Goal: Information Seeking & Learning: Learn about a topic

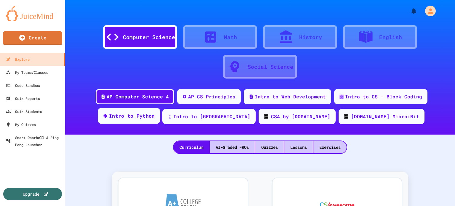
click at [155, 114] on div "Intro to Python" at bounding box center [132, 115] width 46 height 7
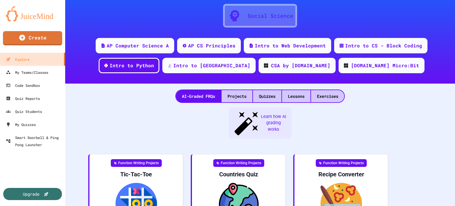
scroll to position [52, 0]
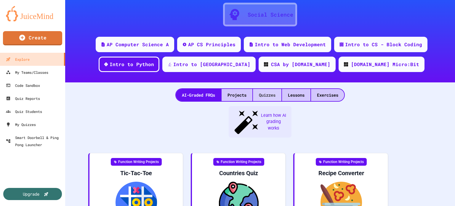
click at [264, 93] on div "Quizzes" at bounding box center [267, 95] width 28 height 12
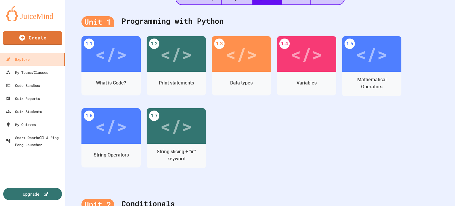
scroll to position [149, 0]
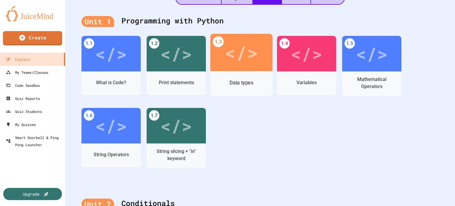
click at [242, 58] on div "</>" at bounding box center [241, 53] width 33 height 28
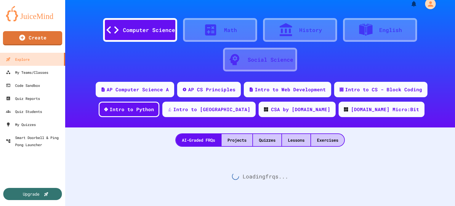
scroll to position [149, 0]
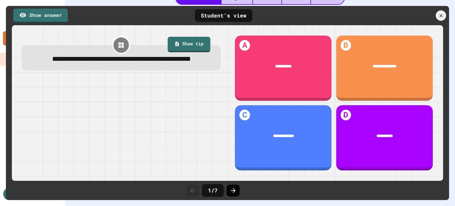
click at [233, 189] on icon at bounding box center [233, 190] width 5 height 5
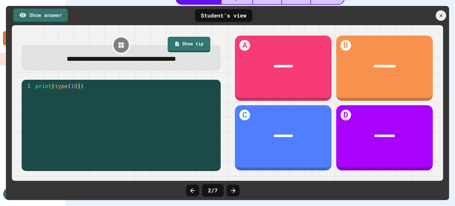
click at [233, 189] on icon at bounding box center [233, 190] width 5 height 5
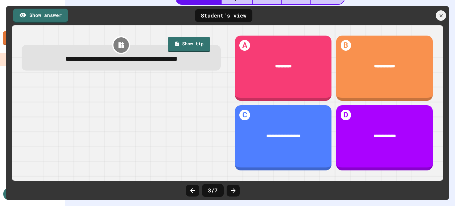
click at [233, 189] on icon at bounding box center [233, 190] width 5 height 5
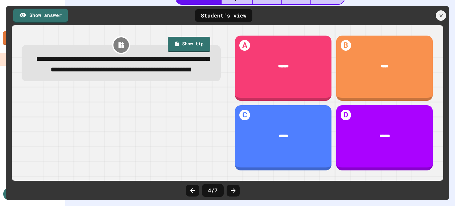
click at [233, 189] on icon at bounding box center [233, 190] width 5 height 5
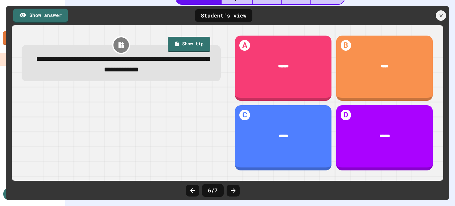
click at [233, 189] on icon at bounding box center [233, 190] width 5 height 5
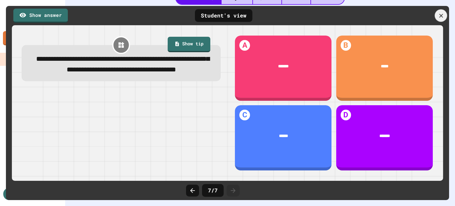
click at [439, 12] on div at bounding box center [441, 15] width 12 height 12
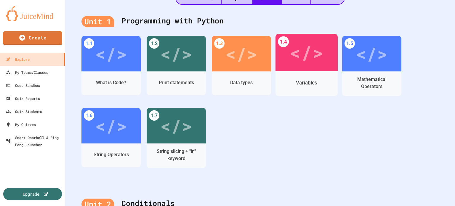
click at [312, 76] on div "Variables" at bounding box center [307, 82] width 62 height 17
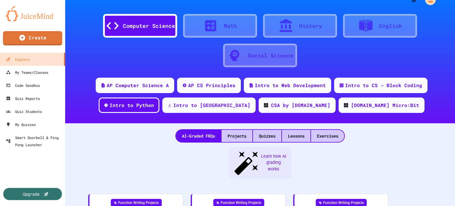
scroll to position [149, 0]
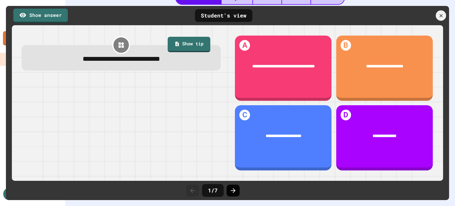
click at [234, 188] on icon at bounding box center [233, 190] width 7 height 7
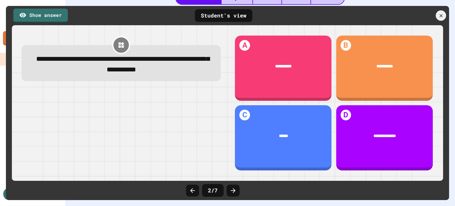
click at [234, 188] on icon at bounding box center [233, 190] width 7 height 7
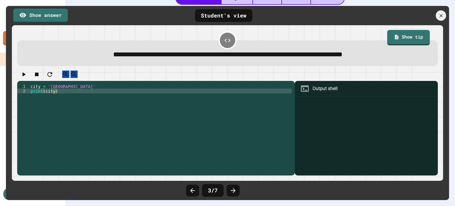
click at [234, 188] on icon at bounding box center [233, 190] width 7 height 7
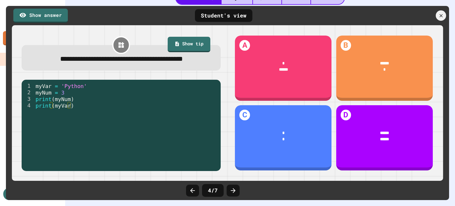
click at [234, 188] on icon at bounding box center [233, 190] width 7 height 7
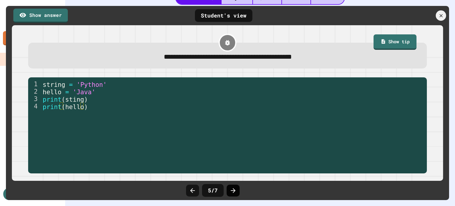
click at [233, 188] on icon at bounding box center [233, 190] width 5 height 5
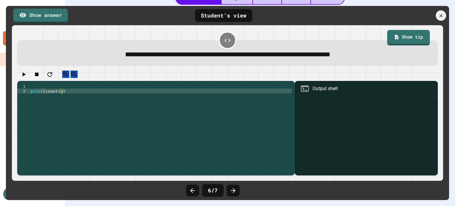
click at [233, 188] on icon at bounding box center [233, 190] width 5 height 5
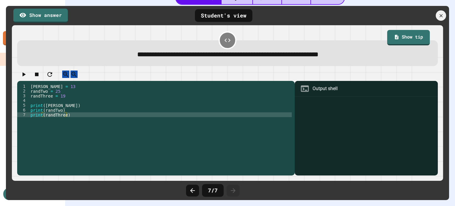
click at [233, 188] on icon at bounding box center [233, 190] width 5 height 5
click at [442, 12] on div at bounding box center [441, 15] width 12 height 12
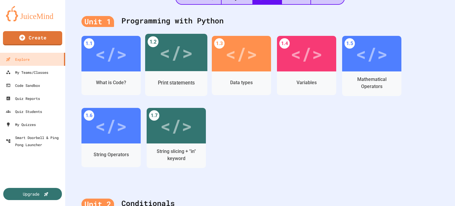
click at [186, 59] on div "</>" at bounding box center [175, 53] width 33 height 28
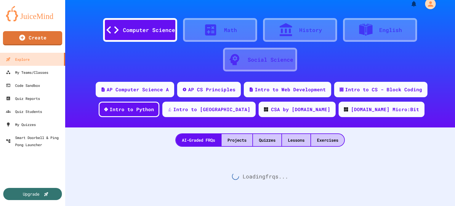
scroll to position [149, 0]
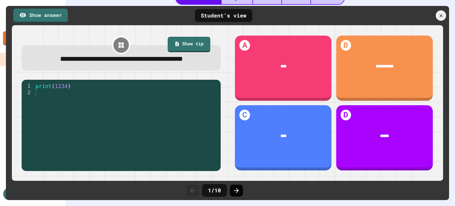
click at [236, 188] on icon at bounding box center [236, 190] width 7 height 7
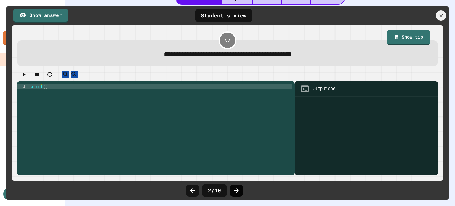
click at [235, 188] on icon at bounding box center [236, 190] width 7 height 7
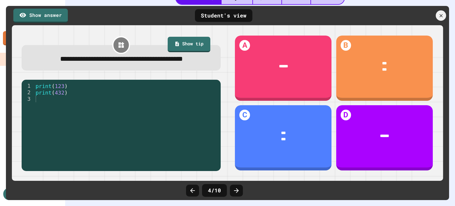
click at [235, 188] on icon at bounding box center [236, 190] width 7 height 7
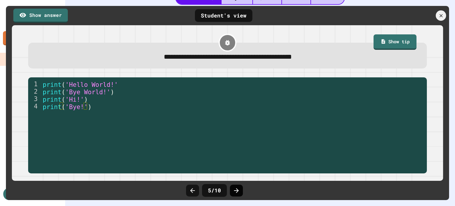
click at [233, 189] on icon at bounding box center [236, 190] width 7 height 7
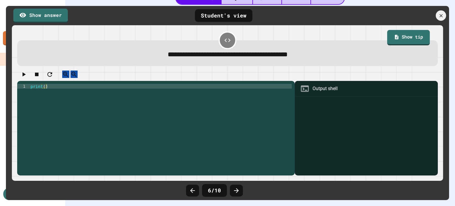
click at [233, 189] on icon at bounding box center [236, 190] width 7 height 7
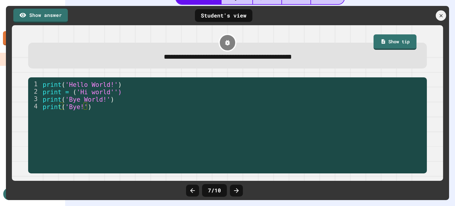
click at [233, 189] on icon at bounding box center [236, 190] width 7 height 7
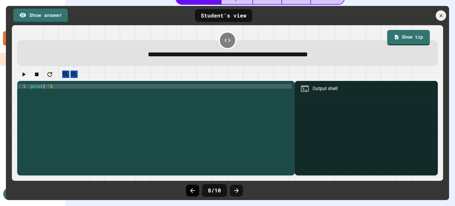
click at [194, 190] on icon at bounding box center [192, 190] width 7 height 7
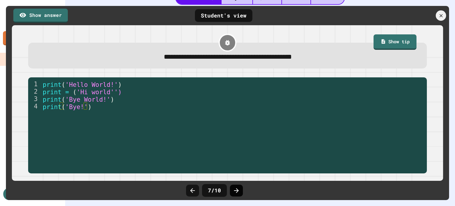
click at [236, 190] on icon at bounding box center [236, 190] width 5 height 5
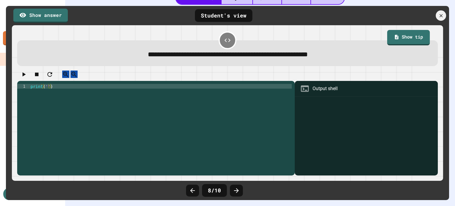
click at [236, 190] on icon at bounding box center [236, 190] width 5 height 5
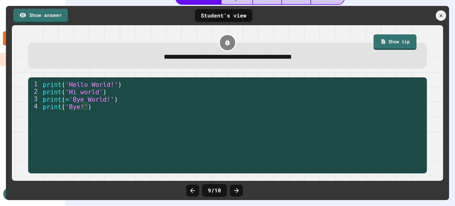
click at [236, 190] on icon at bounding box center [236, 190] width 5 height 5
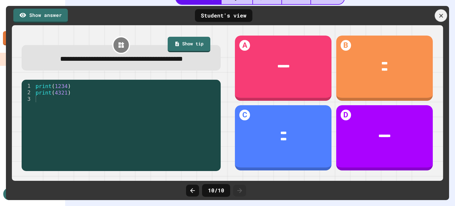
click at [441, 15] on icon at bounding box center [441, 16] width 4 height 4
